Goal: Task Accomplishment & Management: Manage account settings

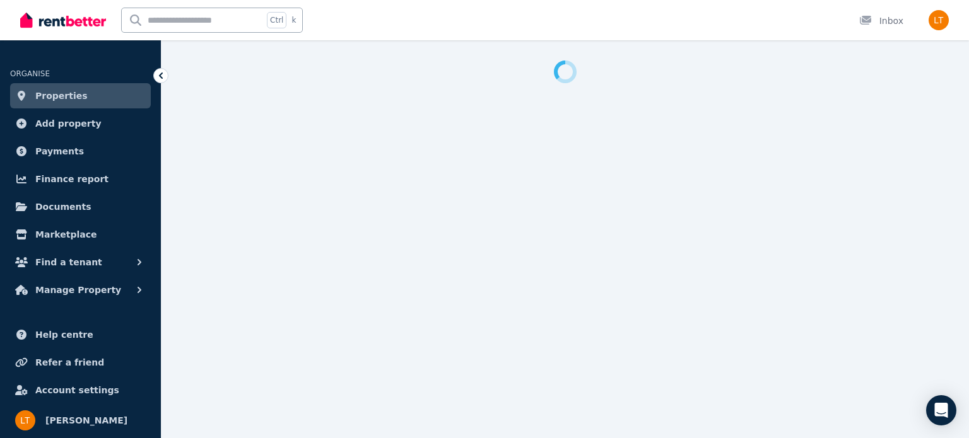
select select "***"
select select "**********"
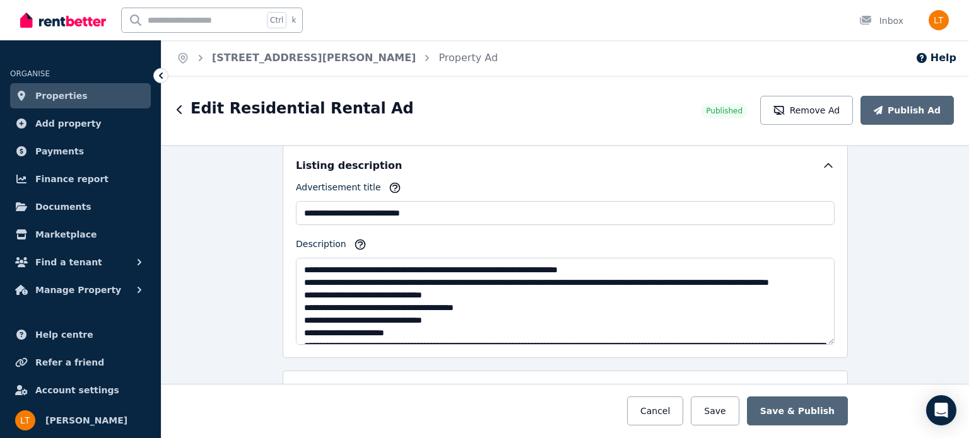
scroll to position [828, 0]
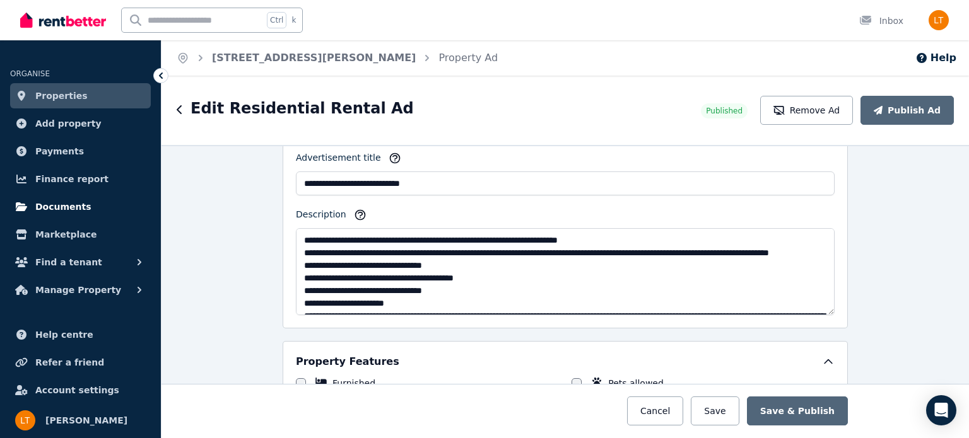
click at [66, 206] on span "Documents" at bounding box center [63, 206] width 56 height 15
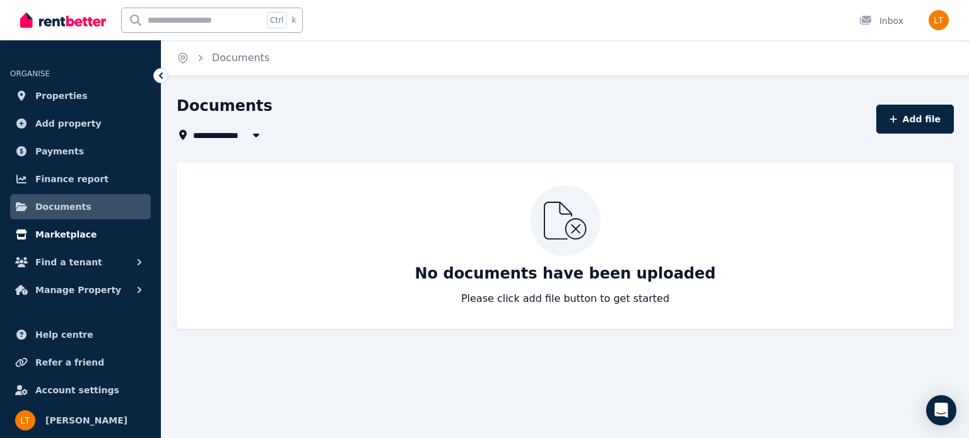
click at [64, 232] on span "Marketplace" at bounding box center [65, 234] width 61 height 15
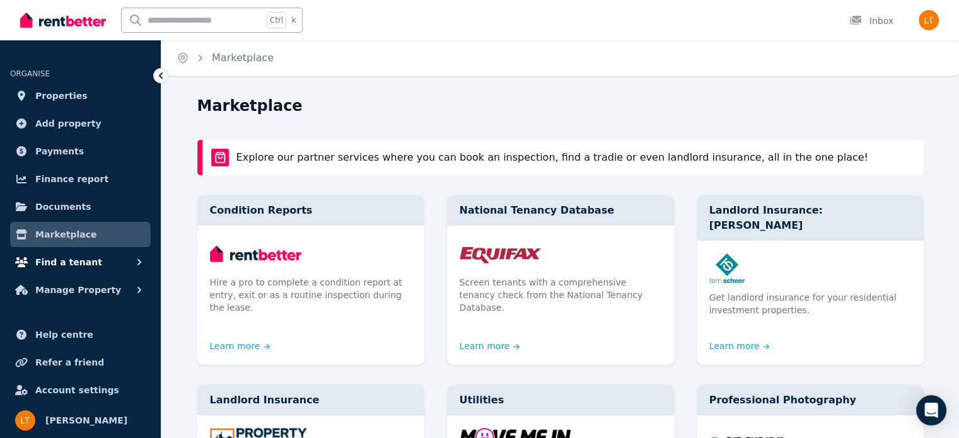
click at [66, 260] on span "Find a tenant" at bounding box center [68, 262] width 67 height 15
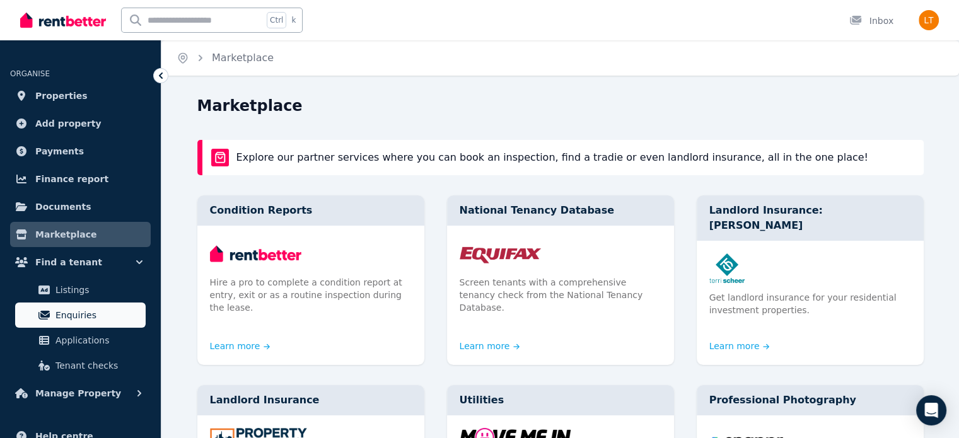
click at [73, 315] on span "Enquiries" at bounding box center [97, 315] width 85 height 15
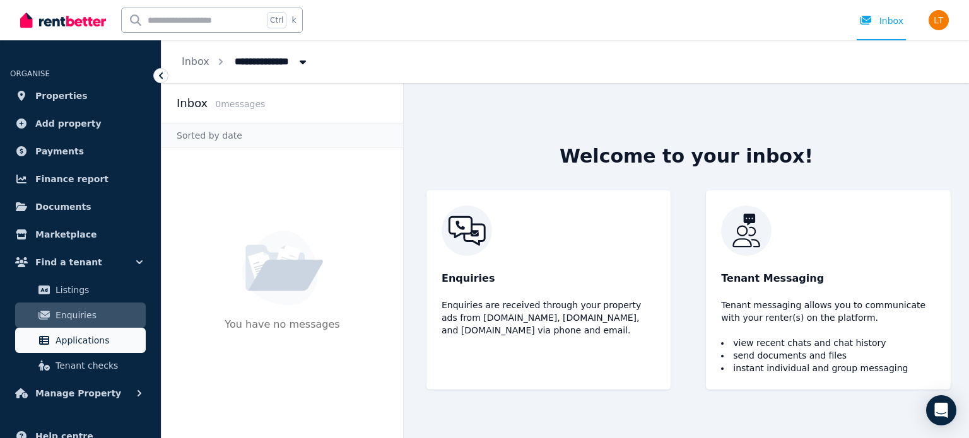
click at [105, 337] on span "Applications" at bounding box center [97, 340] width 85 height 15
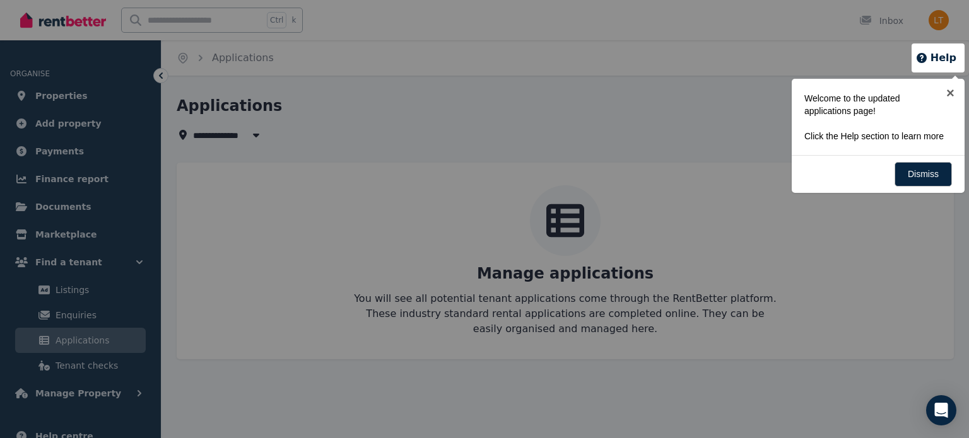
click at [134, 390] on div at bounding box center [484, 219] width 969 height 438
click at [950, 91] on link "×" at bounding box center [950, 93] width 28 height 28
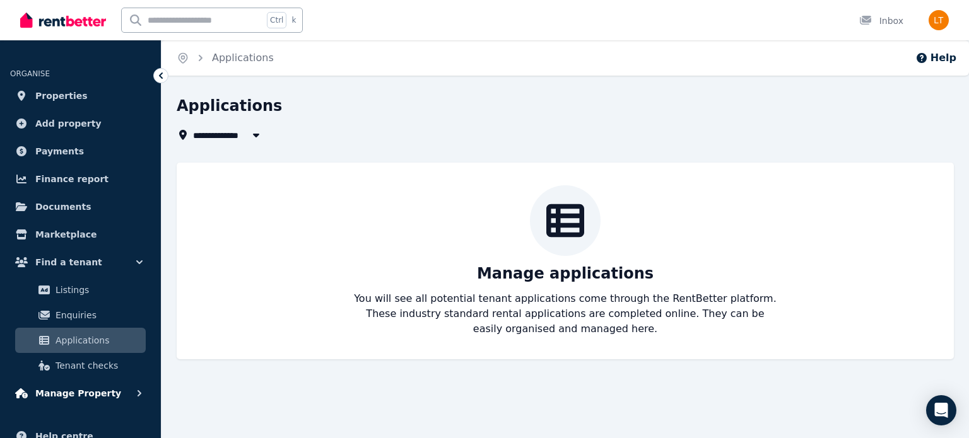
click at [100, 390] on span "Manage Property" at bounding box center [78, 393] width 86 height 15
